Goal: Information Seeking & Learning: Find specific fact

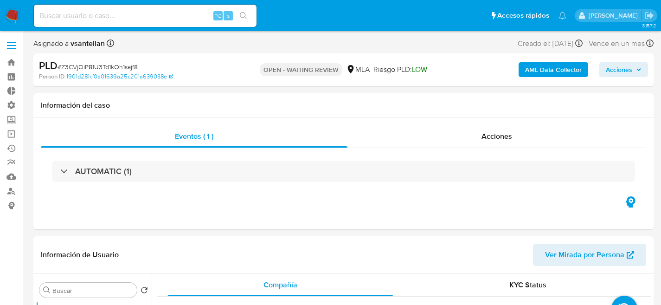
select select "10"
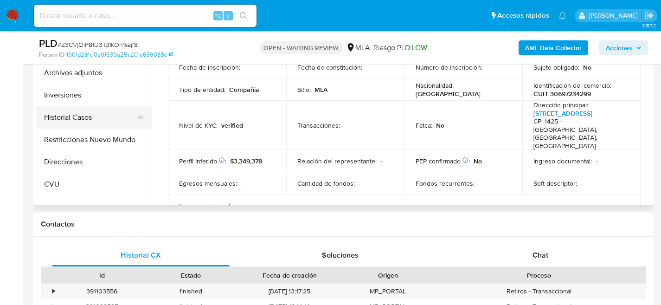
scroll to position [67, 0]
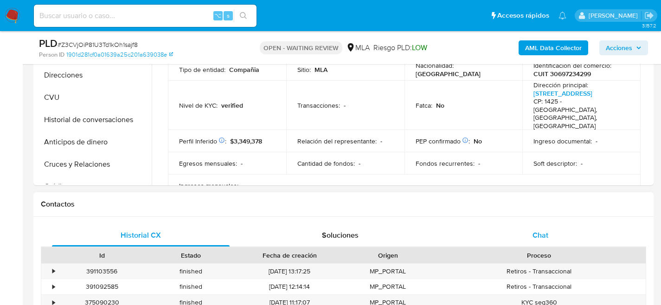
click at [521, 234] on div "Chat" at bounding box center [540, 235] width 178 height 22
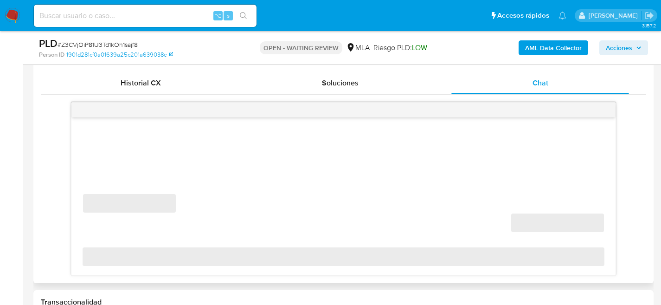
scroll to position [445, 0]
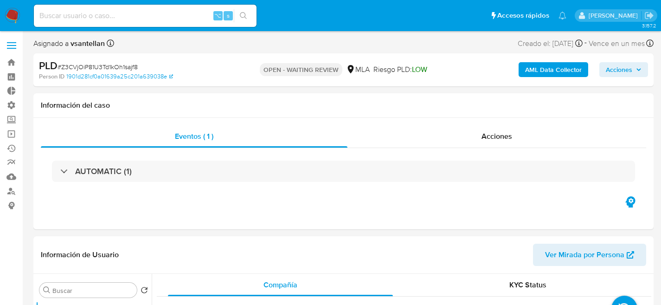
select select "10"
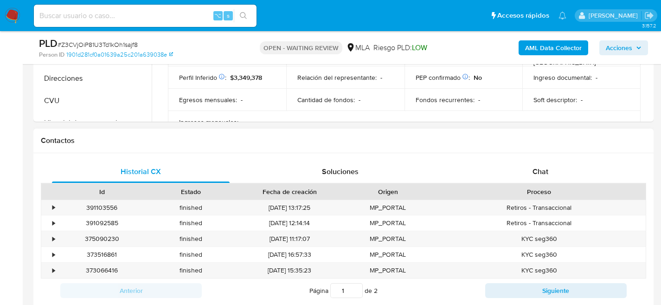
scroll to position [360, 0]
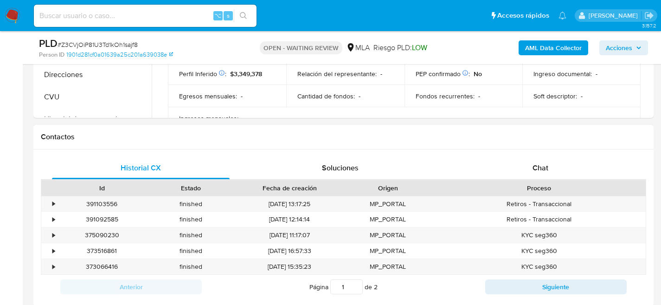
click at [536, 154] on div "Historial CX Soluciones Chat Id Estado Fecha de creación Origen Proceso • 39110…" at bounding box center [343, 227] width 620 height 157
click at [535, 161] on div "Chat" at bounding box center [540, 168] width 178 height 22
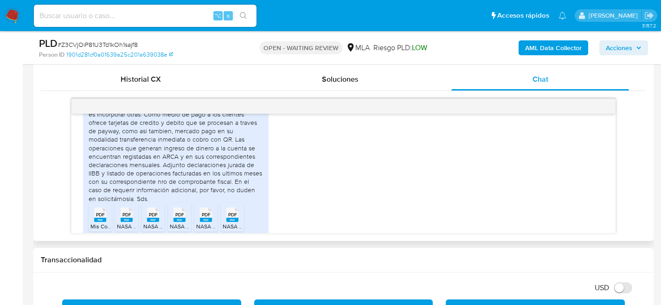
scroll to position [1343, 0]
drag, startPoint x: 128, startPoint y: 145, endPoint x: 202, endPoint y: 146, distance: 74.7
click at [202, 146] on div "Buenas tardes, la compañia Nostalgie Amsud se dedica a la venta minorista de el…" at bounding box center [176, 141] width 174 height 127
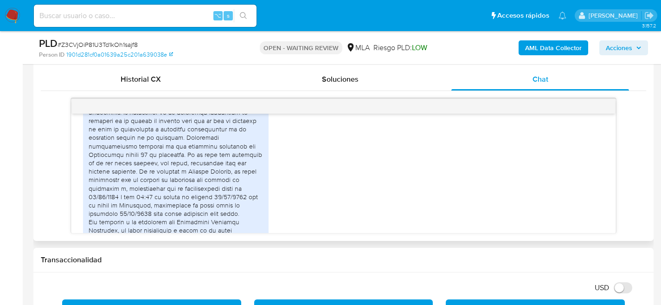
scroll to position [1803, 0]
drag, startPoint x: 162, startPoint y: 130, endPoint x: 156, endPoint y: 140, distance: 11.3
click at [156, 140] on div at bounding box center [176, 231] width 174 height 346
click at [127, 144] on div at bounding box center [176, 231] width 174 height 346
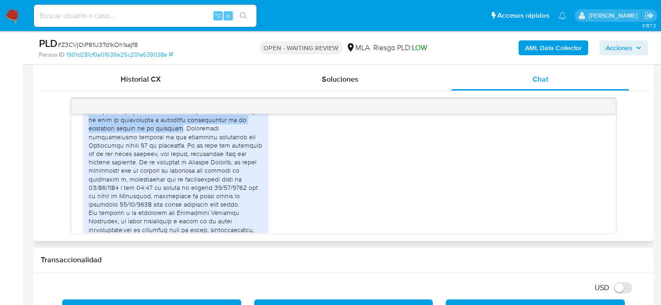
drag, startPoint x: 181, startPoint y: 161, endPoint x: 74, endPoint y: 157, distance: 107.3
click at [74, 157] on div "17/07/2025 19:46:13 Hola, Esperamos que te encuentres muy bien. Te consultamos …" at bounding box center [343, 173] width 544 height 119
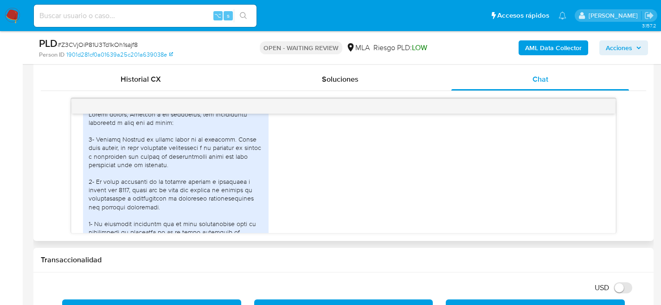
scroll to position [2453, 0]
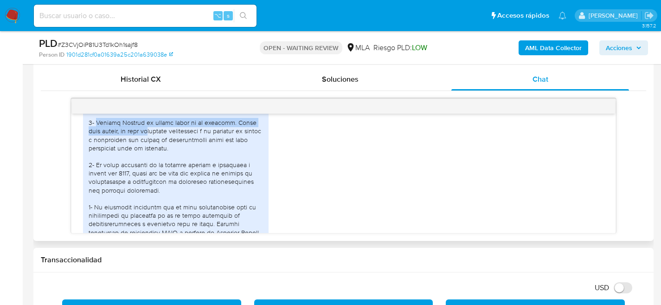
drag, startPoint x: 96, startPoint y: 164, endPoint x: 141, endPoint y: 174, distance: 45.6
click at [141, 174] on div at bounding box center [176, 241] width 174 height 296
click at [180, 172] on div at bounding box center [176, 241] width 174 height 296
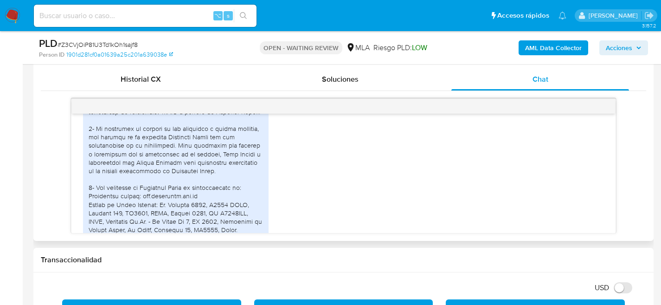
scroll to position [2608, 0]
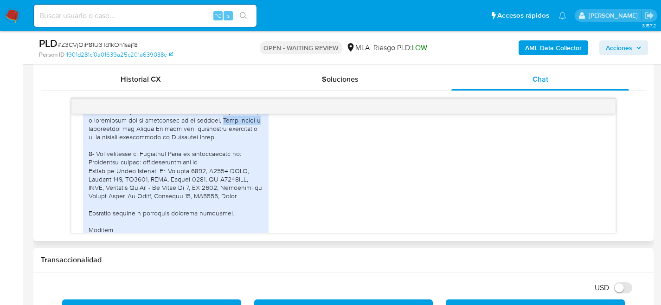
drag, startPoint x: 214, startPoint y: 161, endPoint x: 264, endPoint y: 162, distance: 50.6
click at [264, 162] on div "PDF PDF Constancia CUIT Nostalgie.pdf PDF PDF NASA CONSTANCIA CM.pdf" at bounding box center [176, 102] width 186 height 335
drag, startPoint x: 85, startPoint y: 176, endPoint x: 92, endPoint y: 174, distance: 6.9
click at [87, 176] on div "PDF PDF Constancia CUIT Nostalgie.pdf PDF PDF NASA CONSTANCIA CM.pdf" at bounding box center [176, 102] width 186 height 335
drag, startPoint x: 135, startPoint y: 169, endPoint x: 152, endPoint y: 179, distance: 19.3
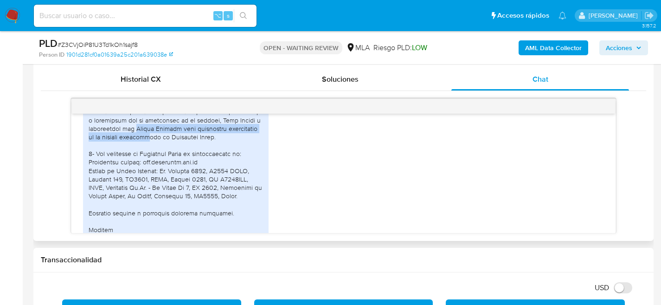
click at [152, 179] on div at bounding box center [176, 87] width 174 height 296
click at [133, 190] on div at bounding box center [176, 87] width 174 height 296
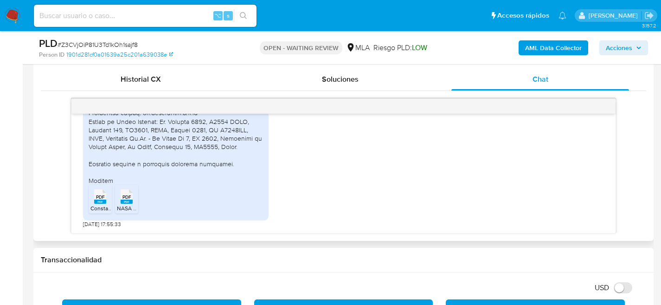
scroll to position [2662, 0]
drag, startPoint x: 140, startPoint y: 148, endPoint x: 205, endPoint y: 147, distance: 64.5
click at [205, 147] on div at bounding box center [176, 38] width 174 height 296
click at [144, 164] on div at bounding box center [176, 38] width 174 height 296
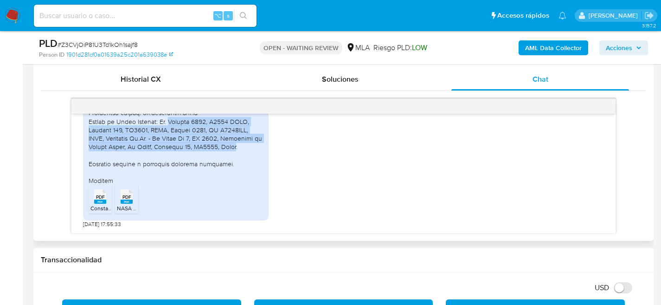
drag, startPoint x: 170, startPoint y: 157, endPoint x: 234, endPoint y: 187, distance: 70.2
click at [234, 185] on div at bounding box center [176, 38] width 174 height 296
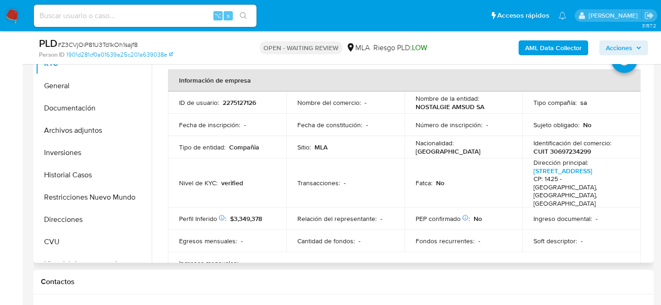
scroll to position [215, 0]
click at [195, 259] on p "Ingresos mensuales :" at bounding box center [208, 263] width 59 height 8
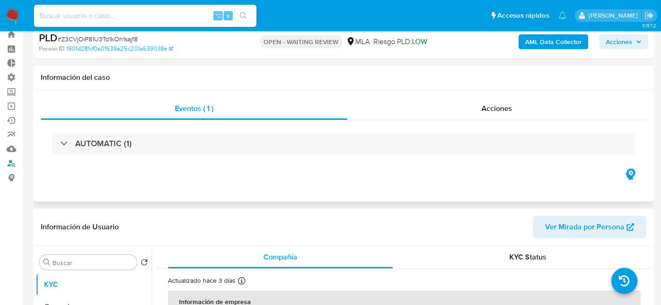
scroll to position [167, 0]
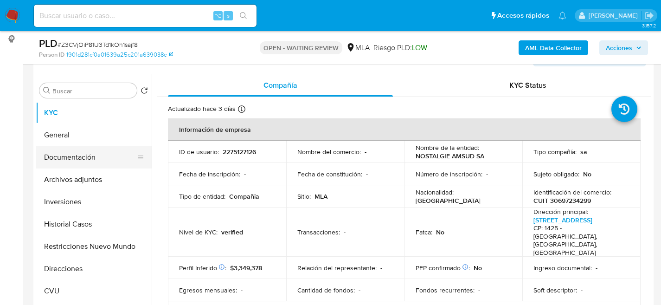
click at [58, 154] on button "Documentación" at bounding box center [90, 157] width 109 height 22
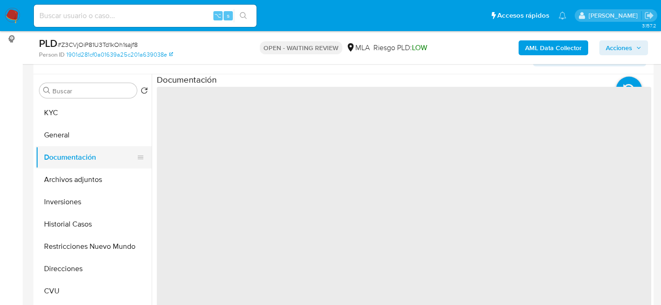
click at [58, 151] on button "Documentación" at bounding box center [90, 157] width 109 height 22
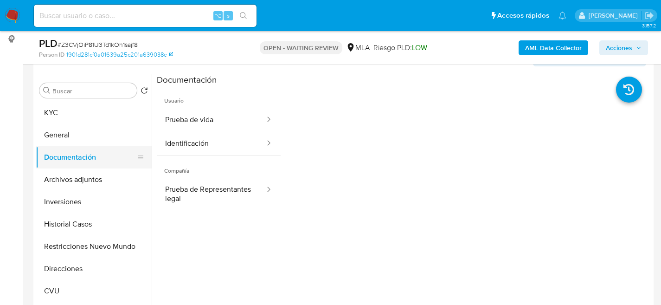
click at [62, 149] on button "Documentación" at bounding box center [90, 157] width 109 height 22
click at [61, 145] on button "General" at bounding box center [90, 135] width 109 height 22
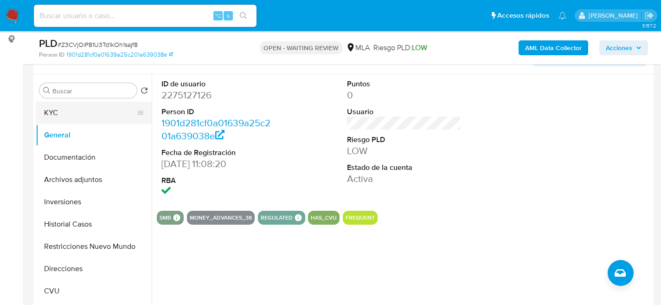
click at [51, 114] on button "KYC" at bounding box center [90, 113] width 109 height 22
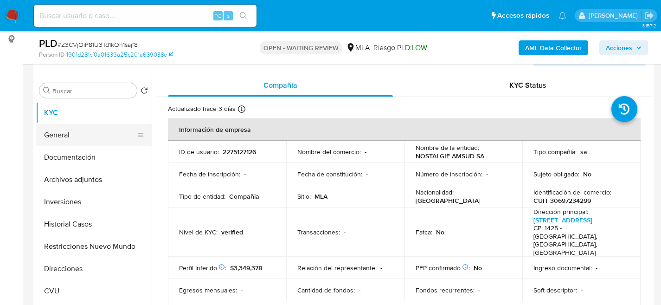
click at [52, 136] on button "General" at bounding box center [90, 135] width 109 height 22
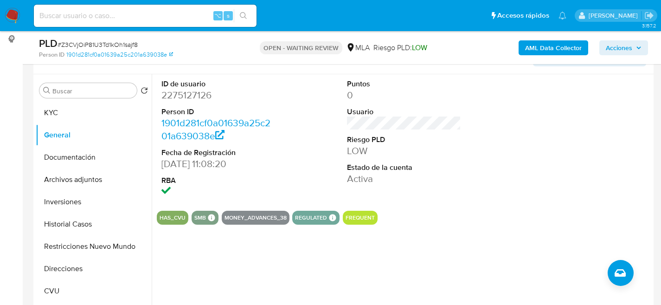
click at [214, 215] on icon at bounding box center [211, 217] width 8 height 8
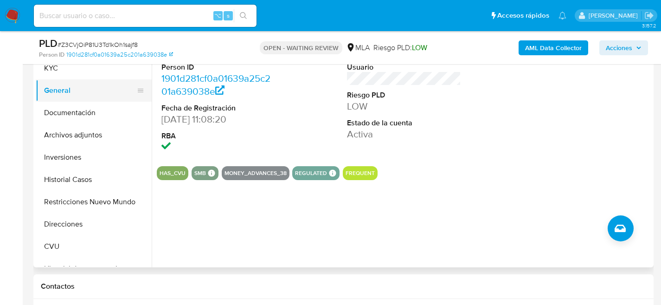
scroll to position [204, 0]
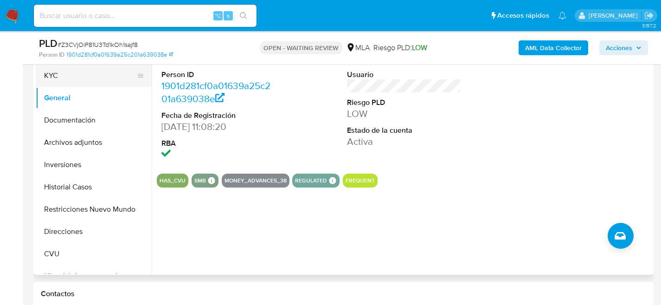
click at [78, 81] on button "KYC" at bounding box center [90, 75] width 109 height 22
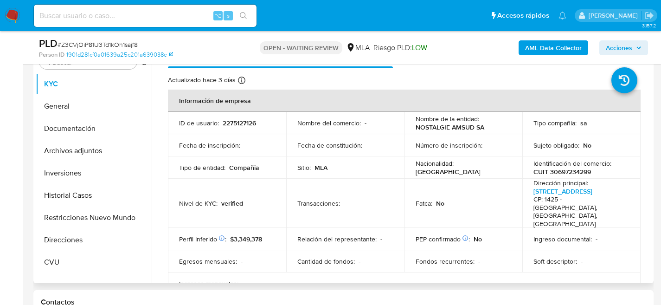
scroll to position [195, 0]
click at [43, 116] on button "General" at bounding box center [90, 107] width 109 height 22
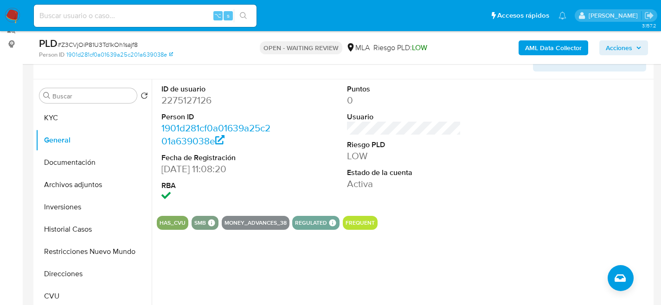
scroll to position [98, 0]
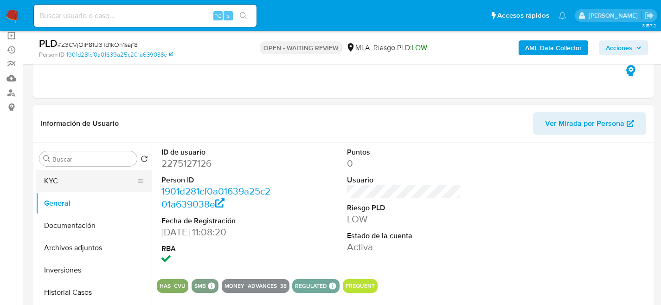
click at [68, 184] on button "KYC" at bounding box center [90, 181] width 109 height 22
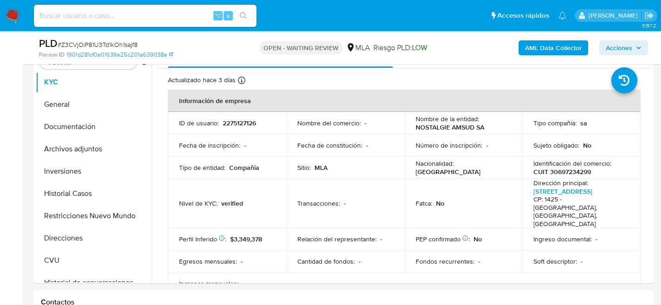
scroll to position [200, 0]
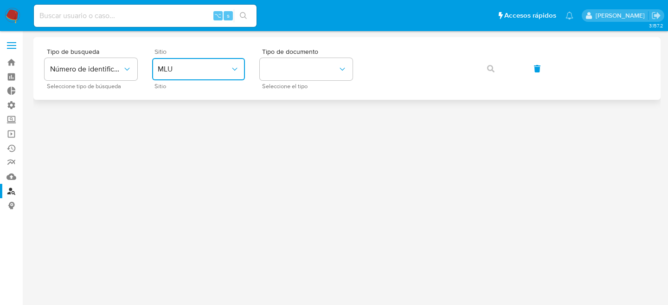
click at [173, 77] on button "MLU" at bounding box center [198, 69] width 93 height 22
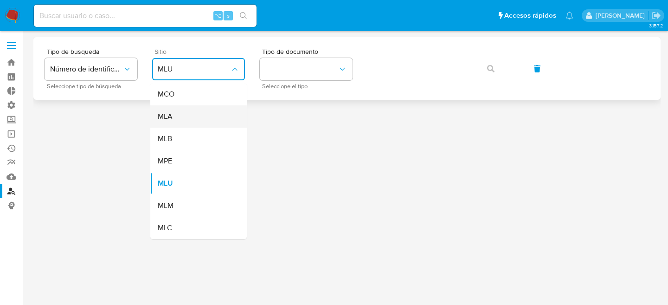
click at [182, 112] on div "MLA" at bounding box center [196, 116] width 76 height 22
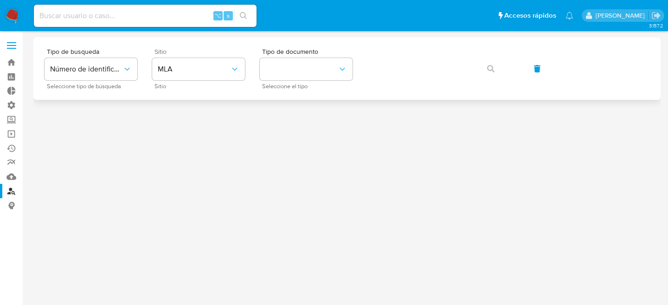
click at [249, 84] on div "Tipo de busqueda Número de identificación Seleccione tipo de búsqueda Sitio MLA…" at bounding box center [347, 68] width 605 height 40
drag, startPoint x: 270, startPoint y: 72, endPoint x: 285, endPoint y: 77, distance: 15.6
click at [273, 72] on button "identificationType" at bounding box center [306, 69] width 93 height 22
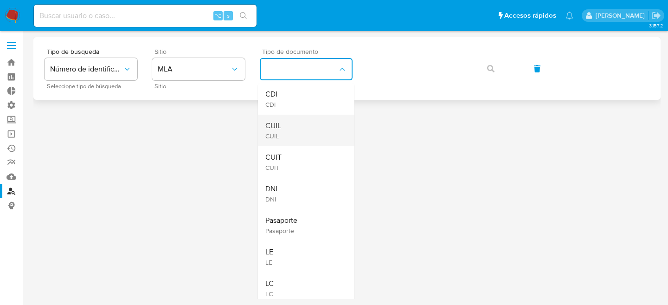
click at [299, 125] on div "CUIL CUIL" at bounding box center [303, 131] width 76 height 32
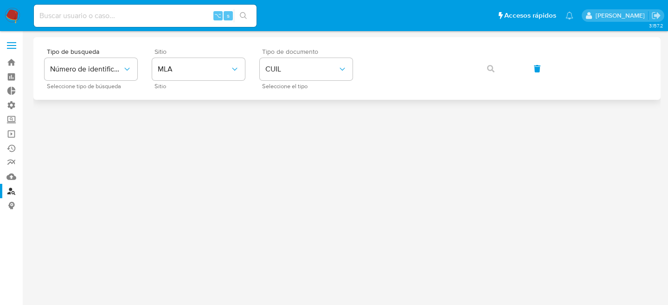
click at [409, 84] on div "Tipo de busqueda Número de identificación Seleccione tipo de búsqueda Sitio MLA…" at bounding box center [347, 68] width 605 height 40
click at [496, 63] on button "button" at bounding box center [491, 69] width 32 height 22
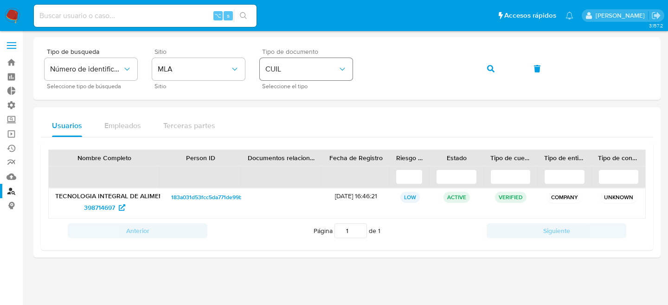
click at [313, 78] on button "CUIL" at bounding box center [306, 69] width 93 height 22
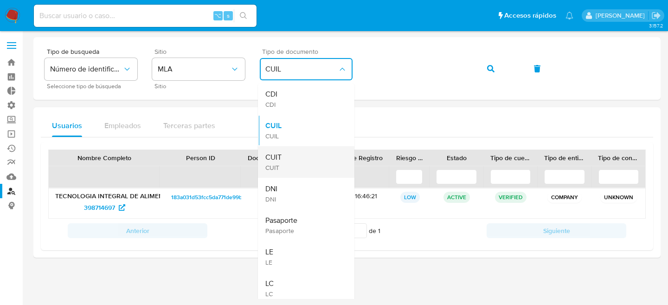
click at [284, 150] on div "CUIT CUIT" at bounding box center [303, 162] width 76 height 32
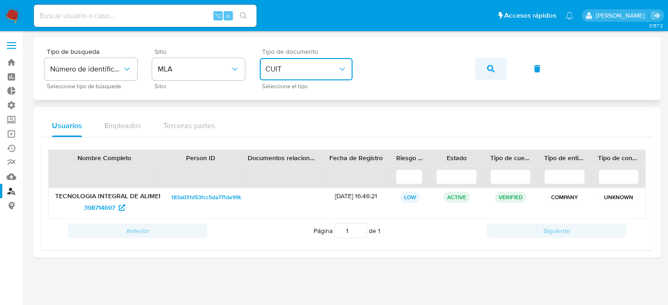
click at [487, 72] on icon "button" at bounding box center [490, 68] width 7 height 7
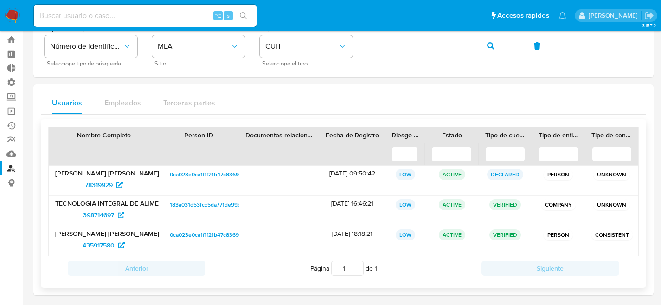
scroll to position [26, 0]
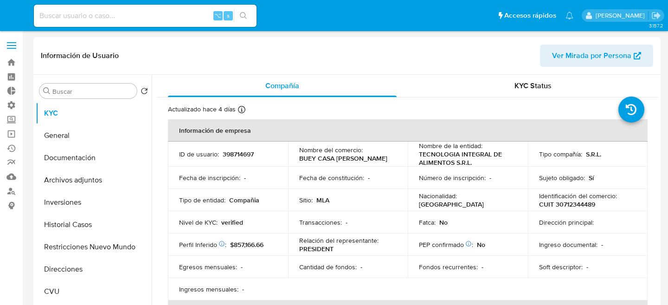
select select "10"
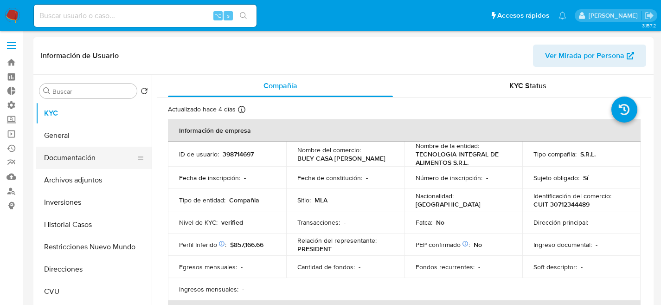
click at [48, 157] on button "Documentación" at bounding box center [90, 158] width 109 height 22
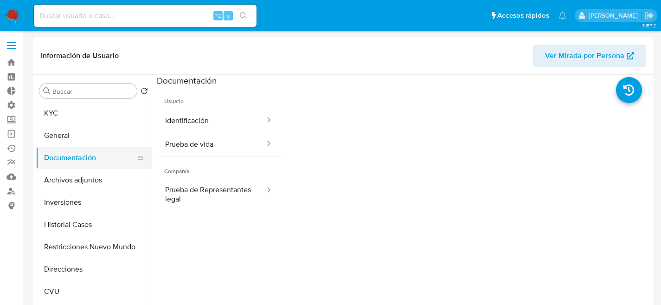
click at [109, 147] on button "Documentación" at bounding box center [90, 158] width 109 height 22
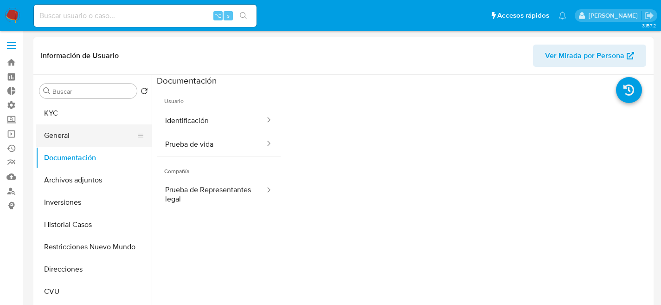
click at [108, 142] on button "General" at bounding box center [90, 135] width 109 height 22
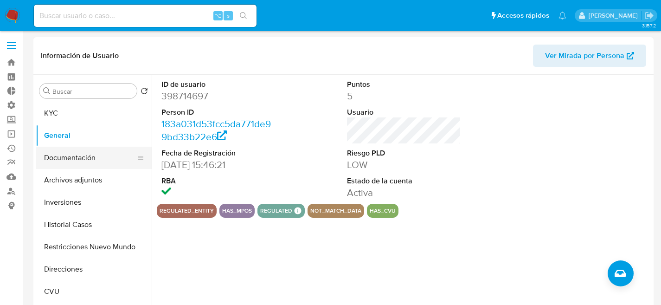
click at [93, 149] on button "Documentación" at bounding box center [90, 158] width 109 height 22
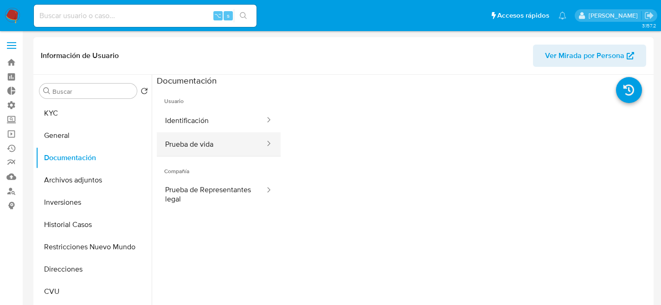
click at [228, 136] on button "Prueba de vida" at bounding box center [211, 144] width 109 height 24
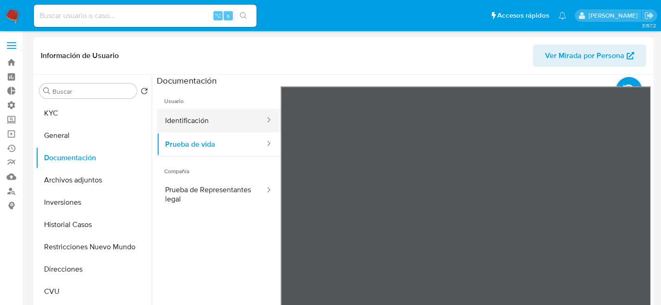
click at [225, 124] on button "Identificación" at bounding box center [211, 121] width 109 height 24
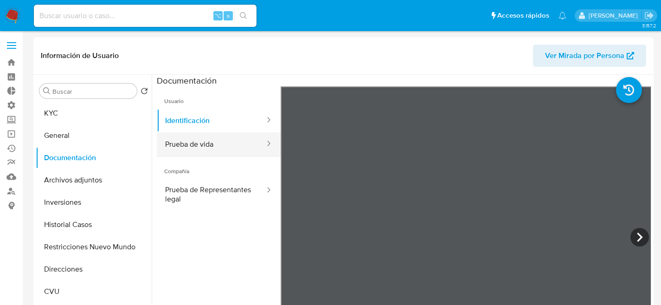
click at [184, 153] on button "Prueba de vida" at bounding box center [211, 144] width 109 height 24
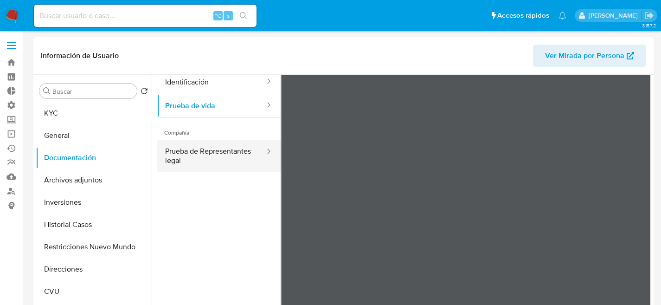
scroll to position [78, 0]
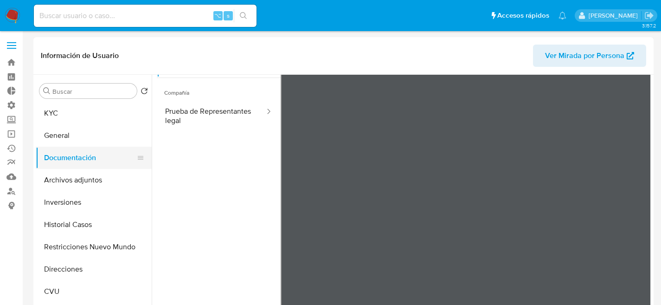
click at [90, 167] on button "Documentación" at bounding box center [90, 158] width 109 height 22
click at [93, 174] on button "Archivos adjuntos" at bounding box center [90, 180] width 109 height 22
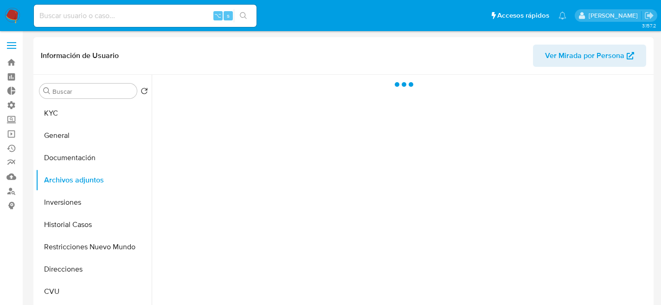
scroll to position [0, 0]
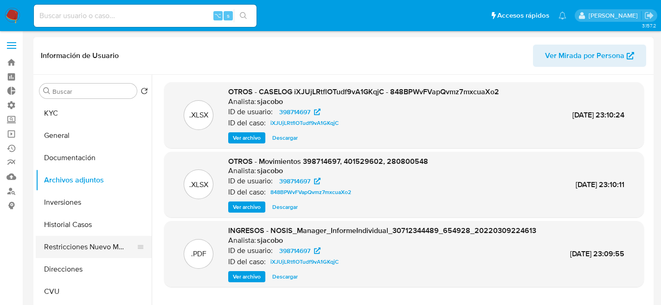
click at [60, 243] on button "Restricciones Nuevo Mundo" at bounding box center [90, 247] width 109 height 22
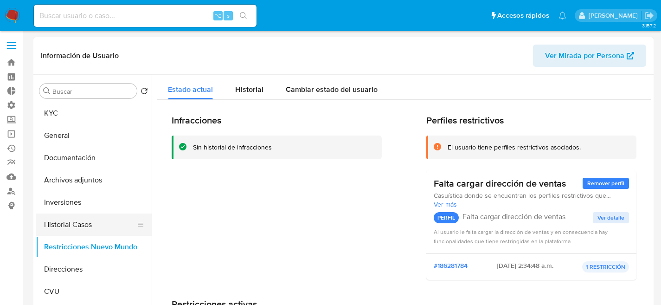
click at [56, 228] on button "Historial Casos" at bounding box center [90, 224] width 109 height 22
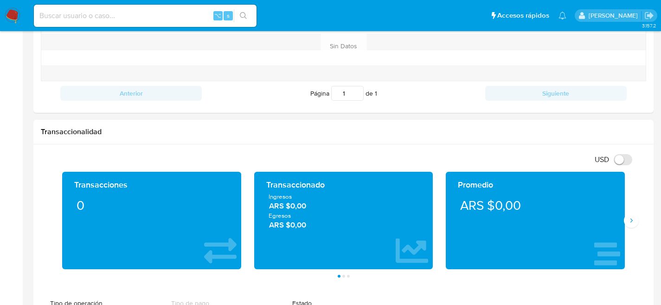
scroll to position [388, 0]
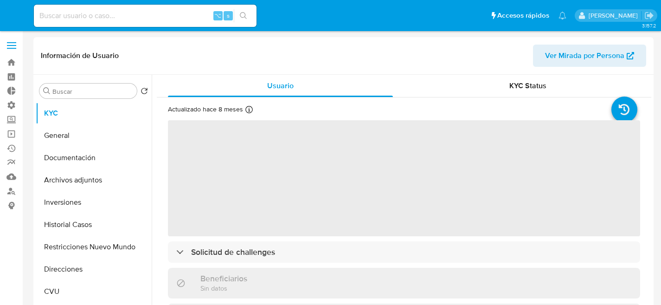
select select "10"
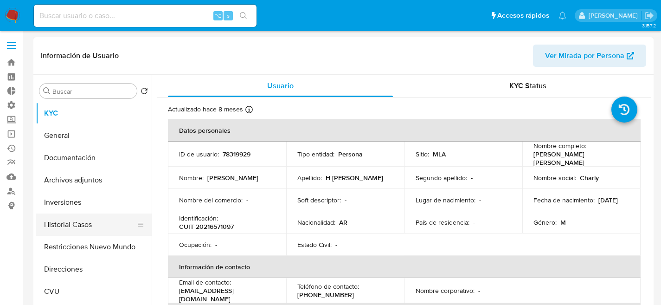
click at [85, 231] on button "Historial Casos" at bounding box center [90, 224] width 109 height 22
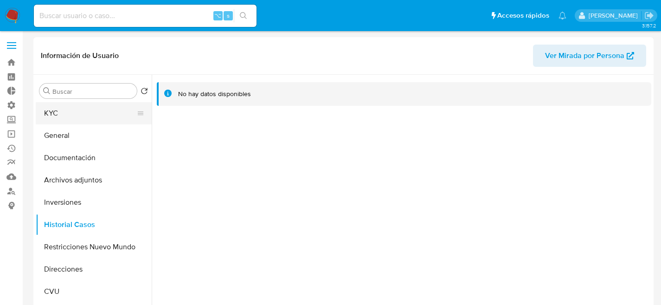
click at [58, 122] on button "KYC" at bounding box center [90, 113] width 109 height 22
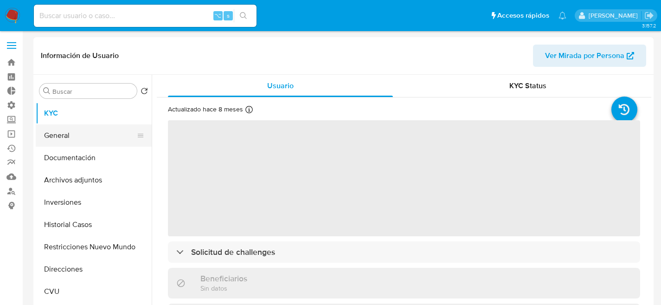
click at [57, 134] on button "General" at bounding box center [90, 135] width 109 height 22
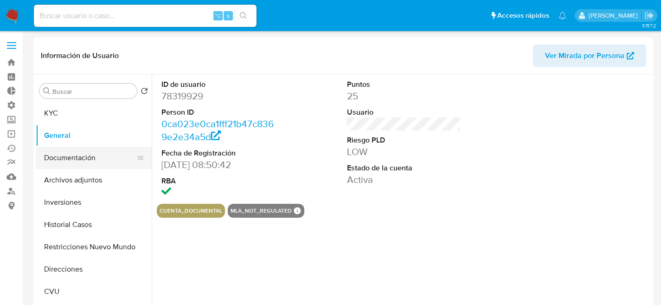
click at [68, 151] on button "Documentación" at bounding box center [90, 158] width 109 height 22
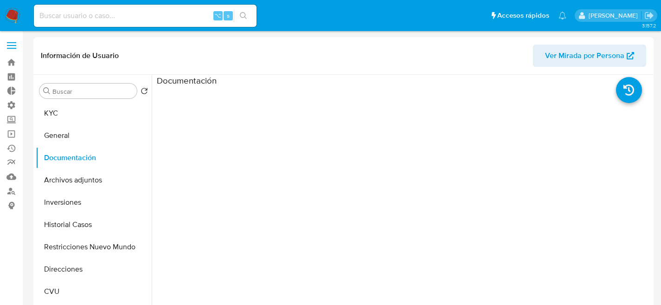
click at [67, 101] on div "Buscar Volver al orden por defecto KYC General Documentación Archivos adjuntos …" at bounding box center [94, 194] width 116 height 236
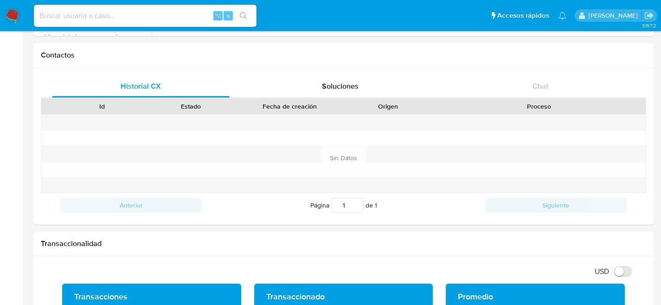
scroll to position [569, 0]
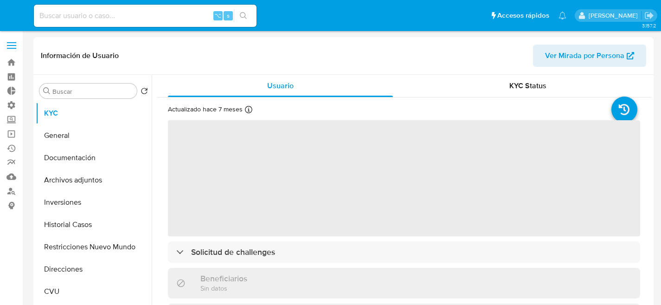
select select "10"
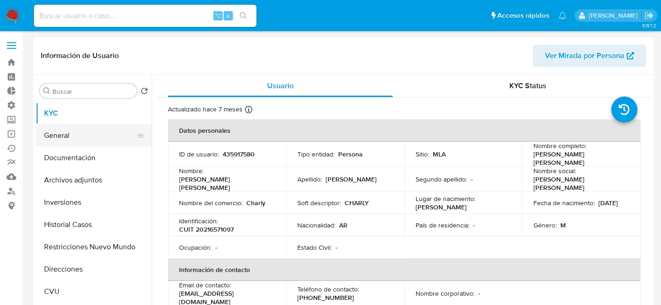
click at [95, 128] on button "General" at bounding box center [90, 135] width 109 height 22
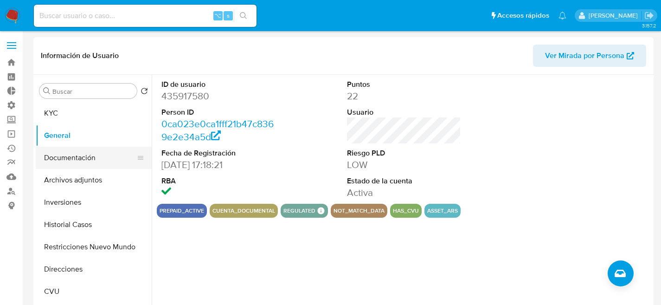
click at [93, 152] on button "Documentación" at bounding box center [90, 158] width 109 height 22
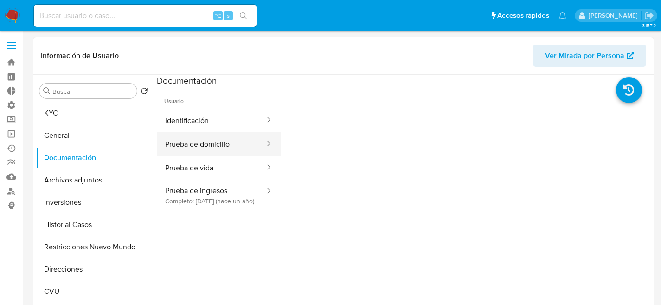
click at [169, 143] on button "Prueba de domicilio" at bounding box center [211, 144] width 109 height 24
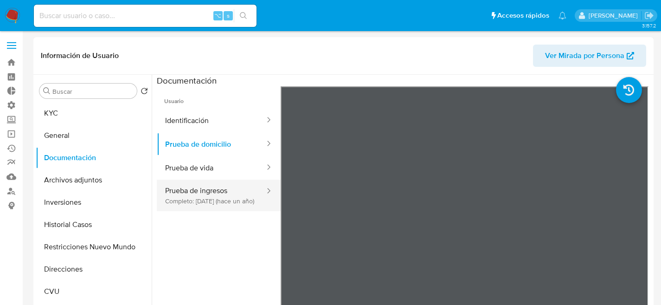
click at [188, 209] on button "Prueba de ingresos Completo: 07/03/2024 (hace un año)" at bounding box center [211, 196] width 109 height 32
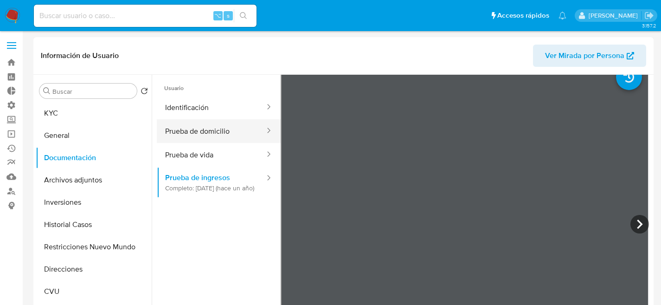
scroll to position [14, 0]
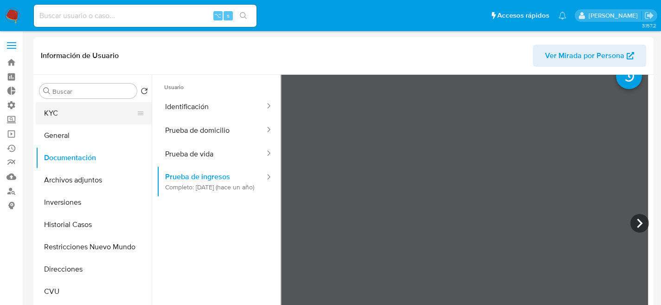
click at [112, 108] on button "KYC" at bounding box center [90, 113] width 109 height 22
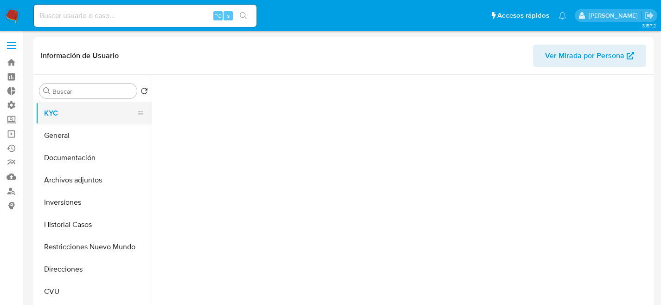
scroll to position [0, 0]
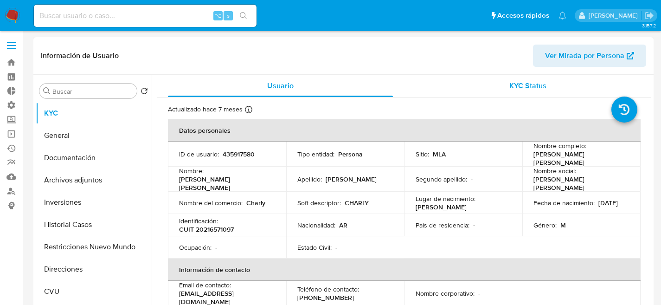
click at [505, 87] on div "KYC Status" at bounding box center [527, 86] width 225 height 22
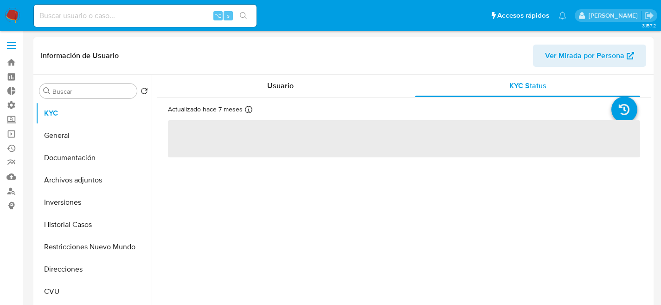
click at [269, 100] on div "Actualizado hace 7 meses Creado: 15/03/2020 23:42:27 Actualizado: 01/02/2025 19…" at bounding box center [404, 130] width 495 height 67
click at [264, 88] on div "Usuario" at bounding box center [280, 86] width 225 height 22
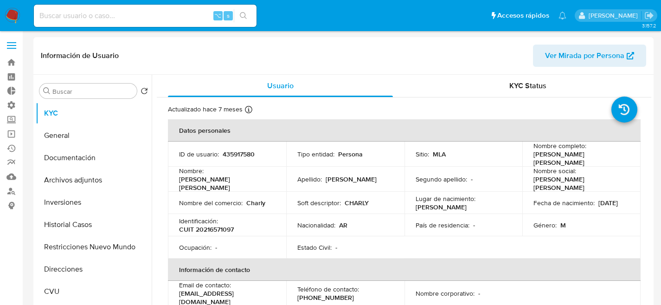
click at [191, 71] on div "Información de Usuario Ver Mirada por Persona" at bounding box center [343, 56] width 620 height 38
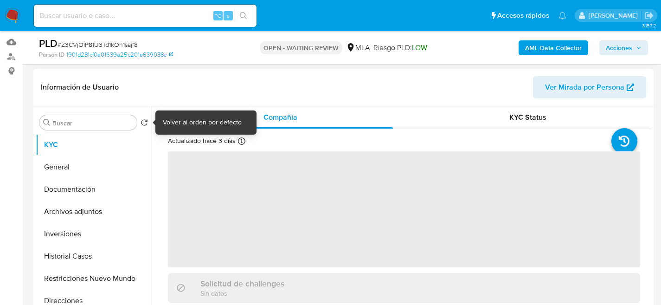
scroll to position [135, 0]
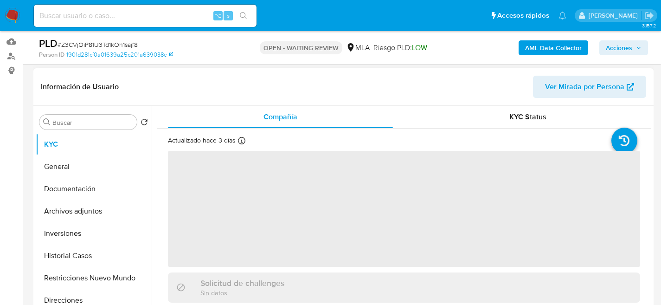
click at [230, 181] on span "‌" at bounding box center [404, 209] width 472 height 116
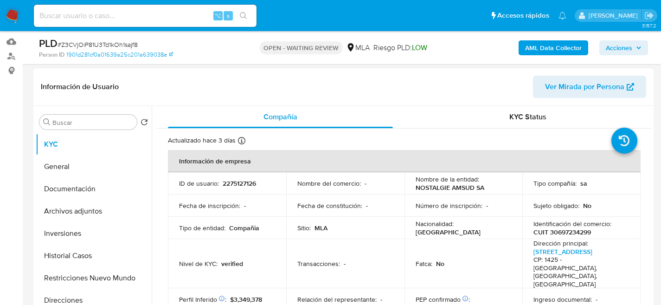
click at [231, 178] on td "ID de usuario : 2275127126" at bounding box center [227, 183] width 118 height 22
select select "10"
click at [237, 182] on p "2275127126" at bounding box center [239, 183] width 33 height 8
copy p "2275127126"
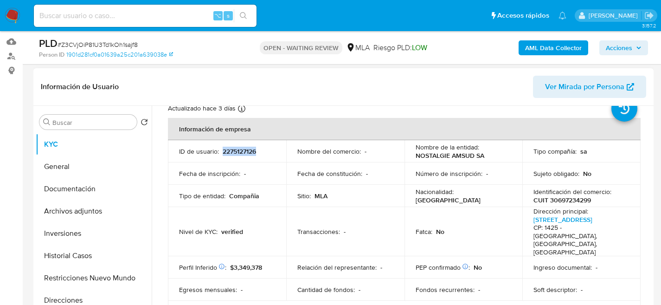
scroll to position [70, 0]
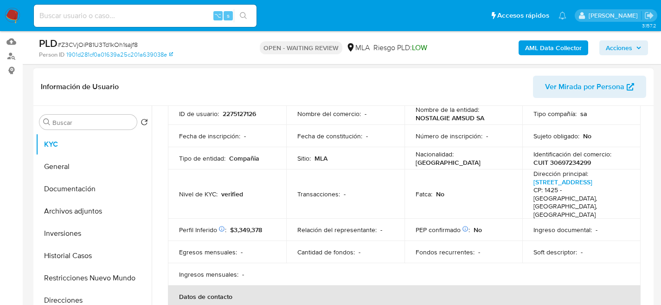
click at [554, 162] on p "CUIT 30697234299" at bounding box center [563, 162] width 58 height 8
copy p "30697234299"
